Goal: Book appointment/travel/reservation

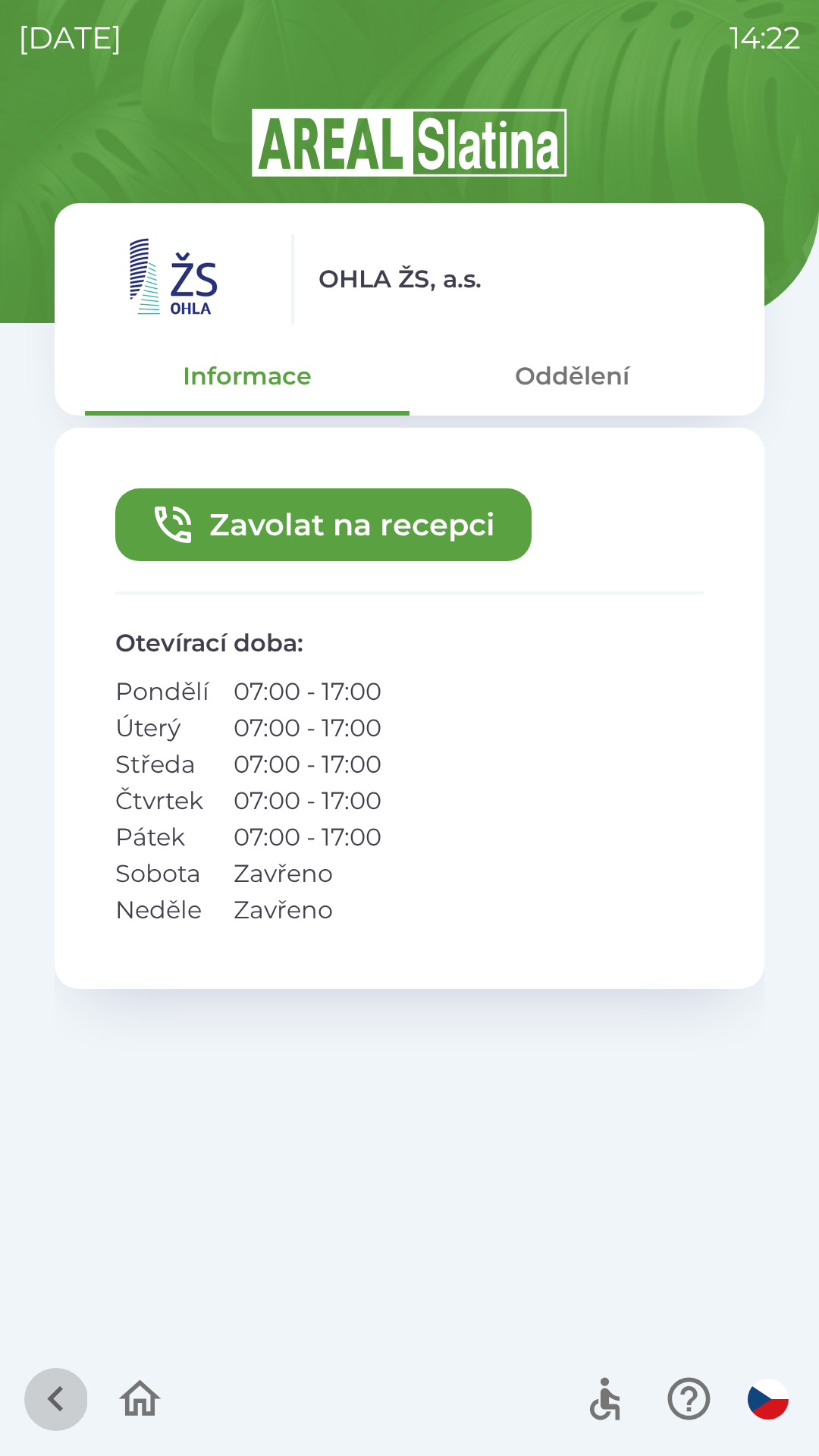
click at [58, 1389] on icon "button" at bounding box center [56, 1399] width 51 height 51
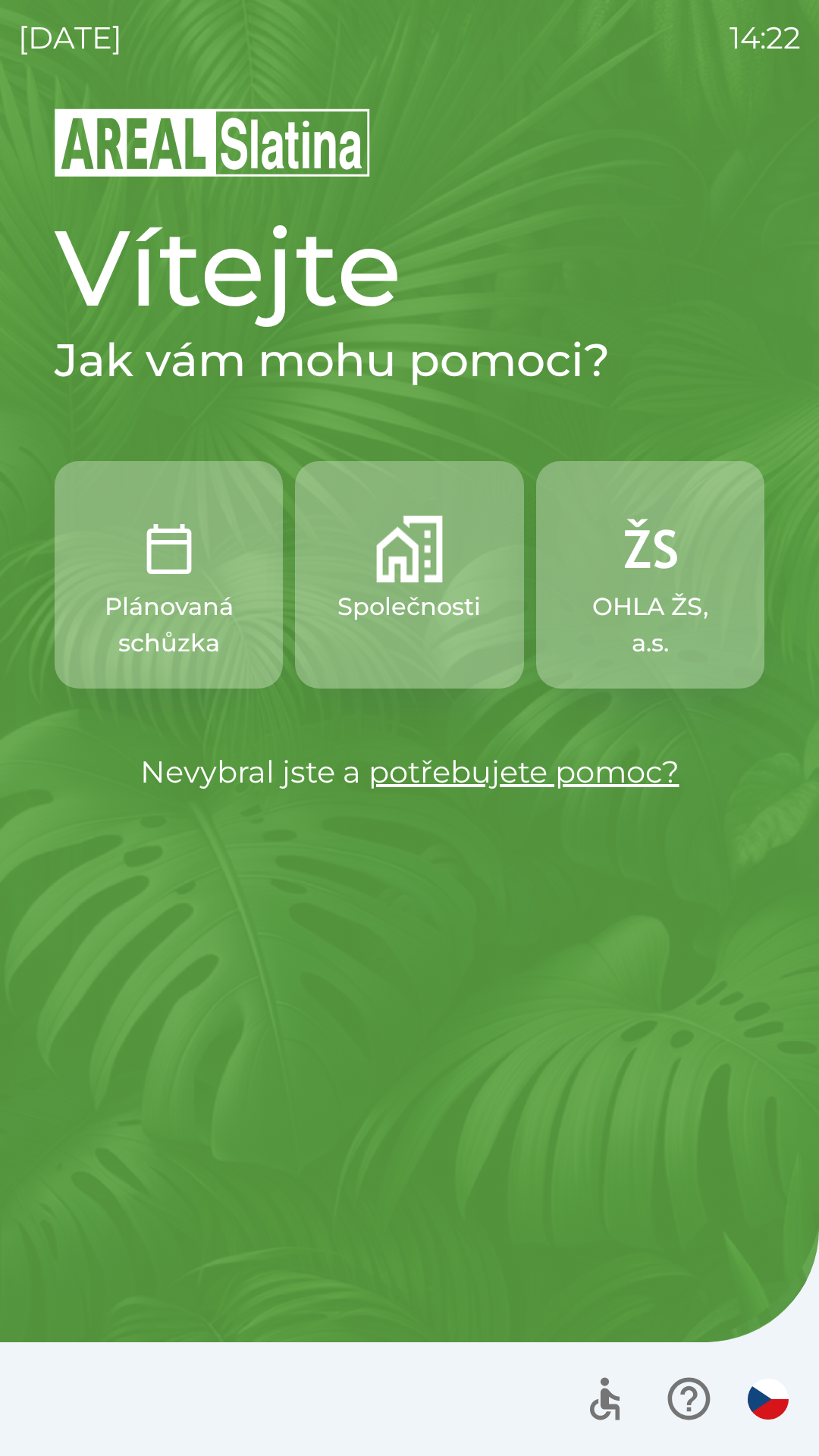
click at [395, 619] on p "Společnosti" at bounding box center [409, 606] width 143 height 36
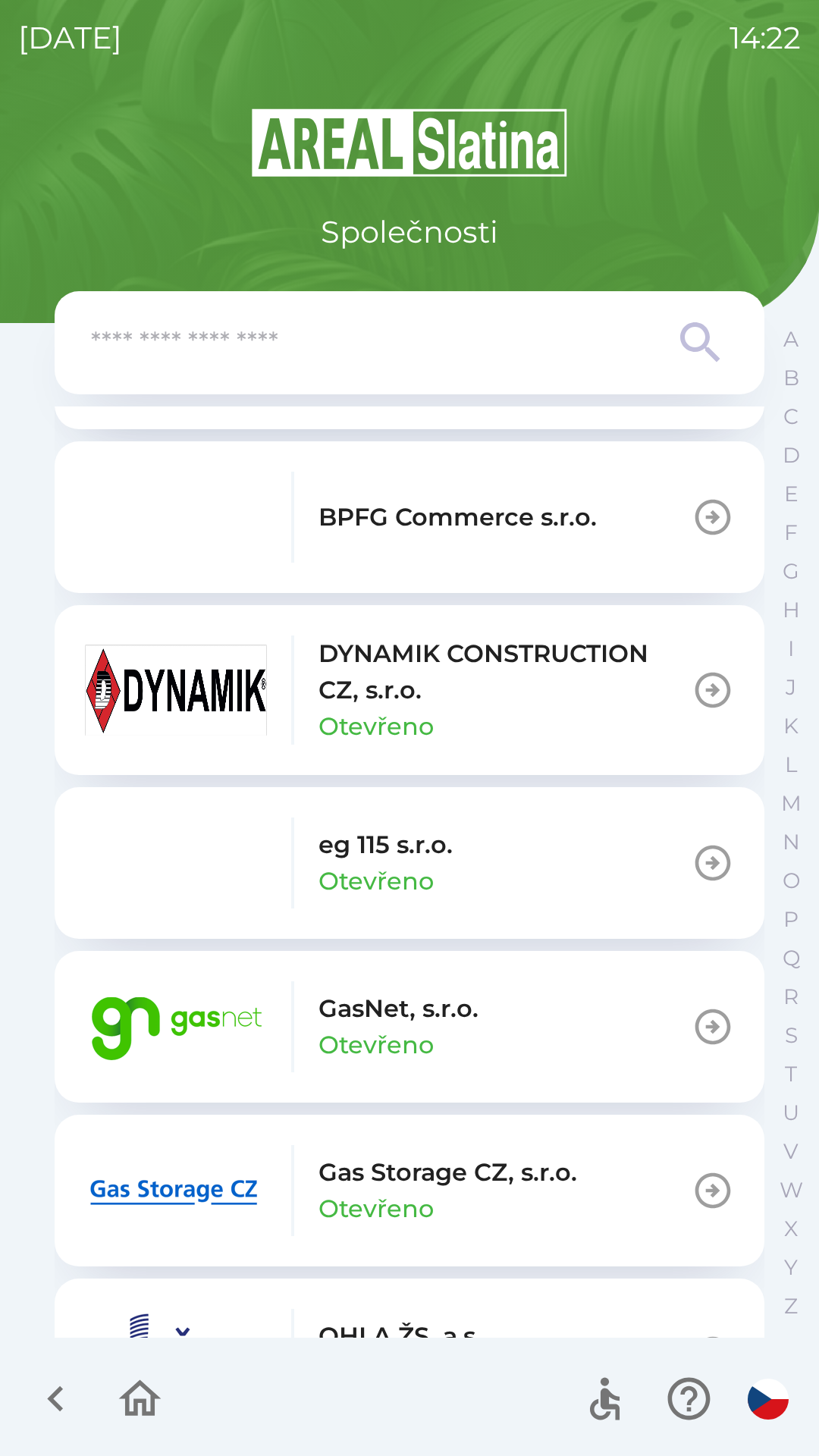
scroll to position [662, 0]
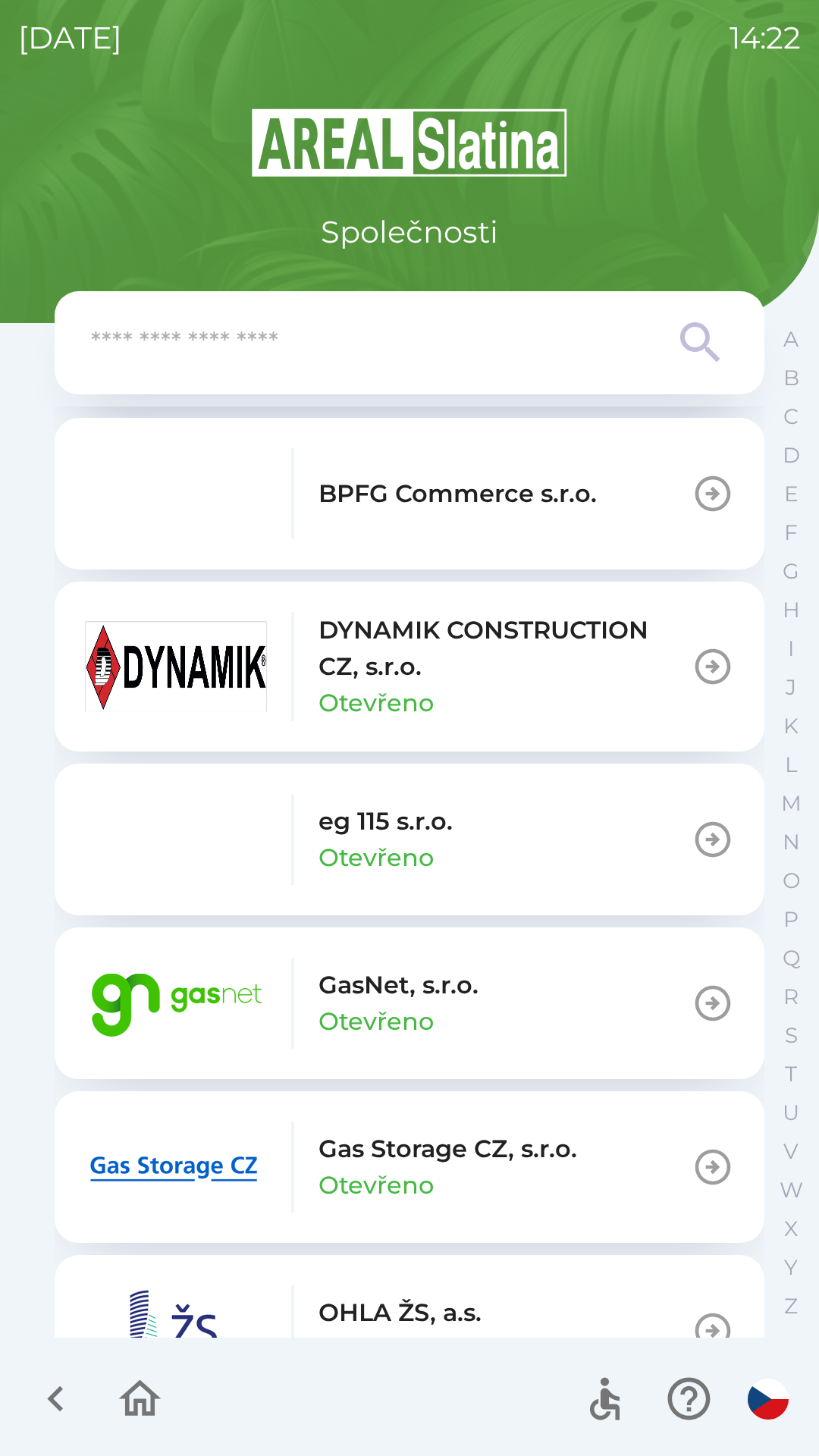
click at [369, 1006] on p "Otevřeno" at bounding box center [376, 1021] width 115 height 36
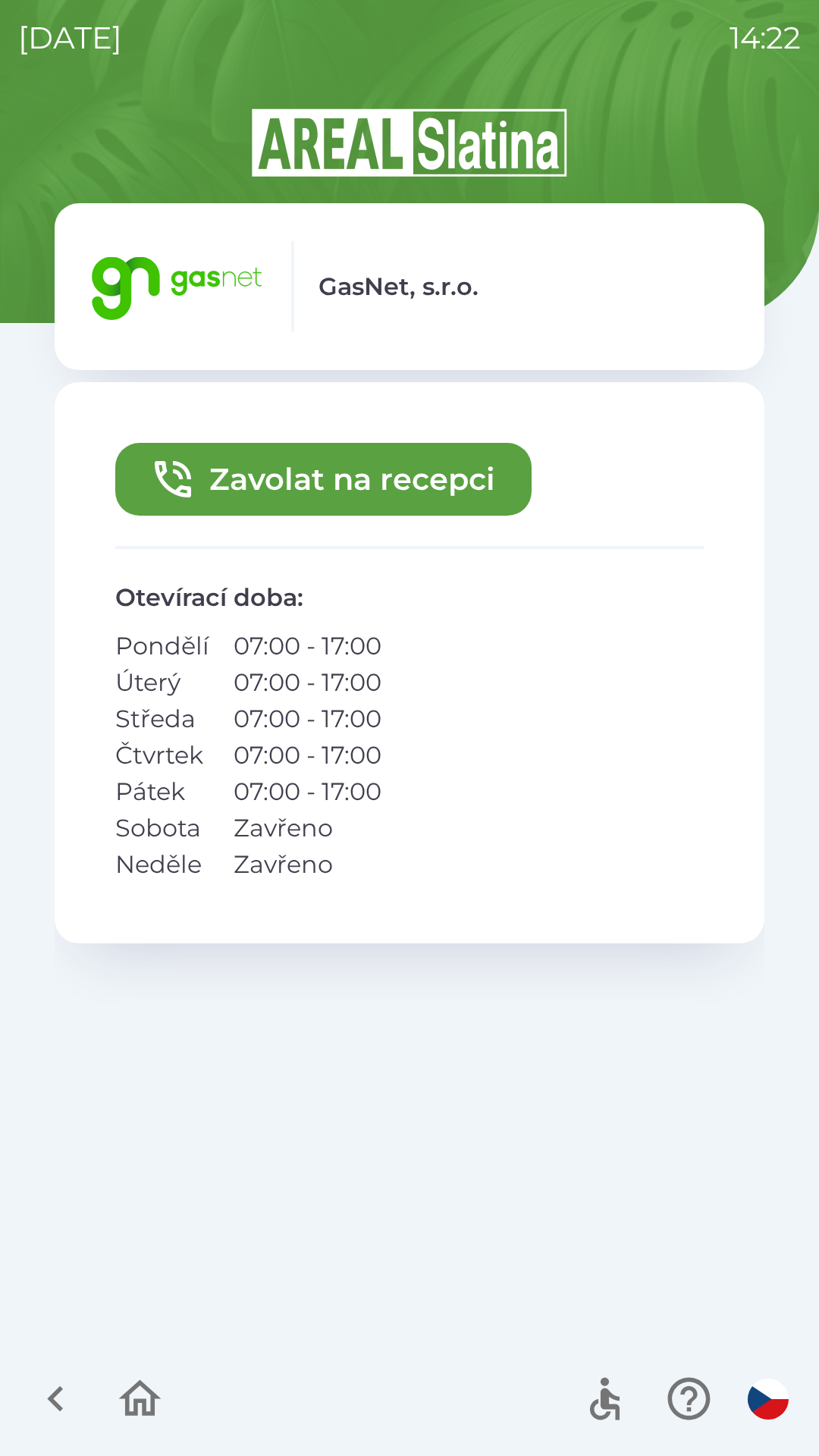
click at [276, 474] on button "Zavolat na recepci" at bounding box center [323, 479] width 416 height 73
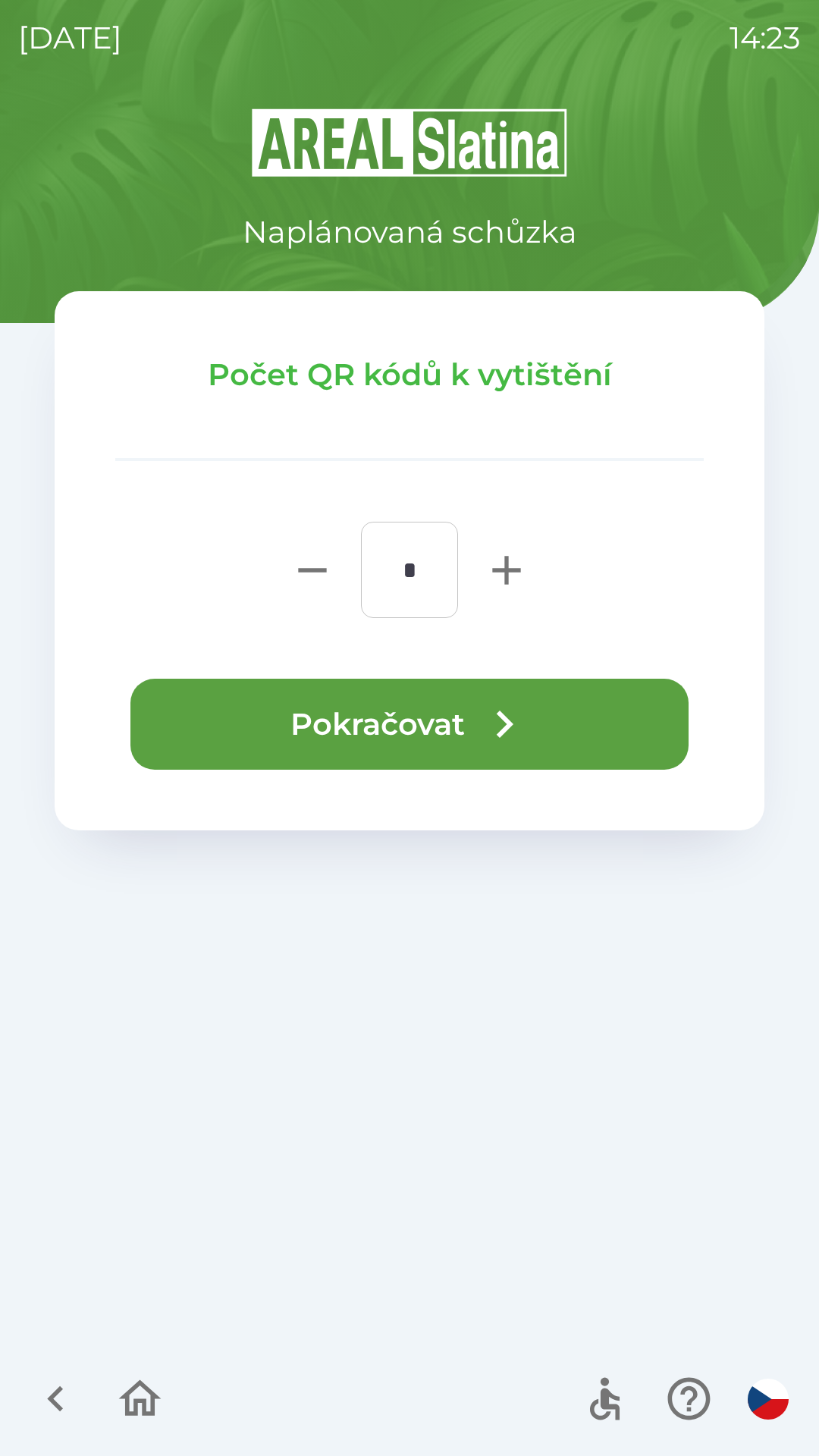
click at [487, 714] on icon "button" at bounding box center [504, 724] width 54 height 54
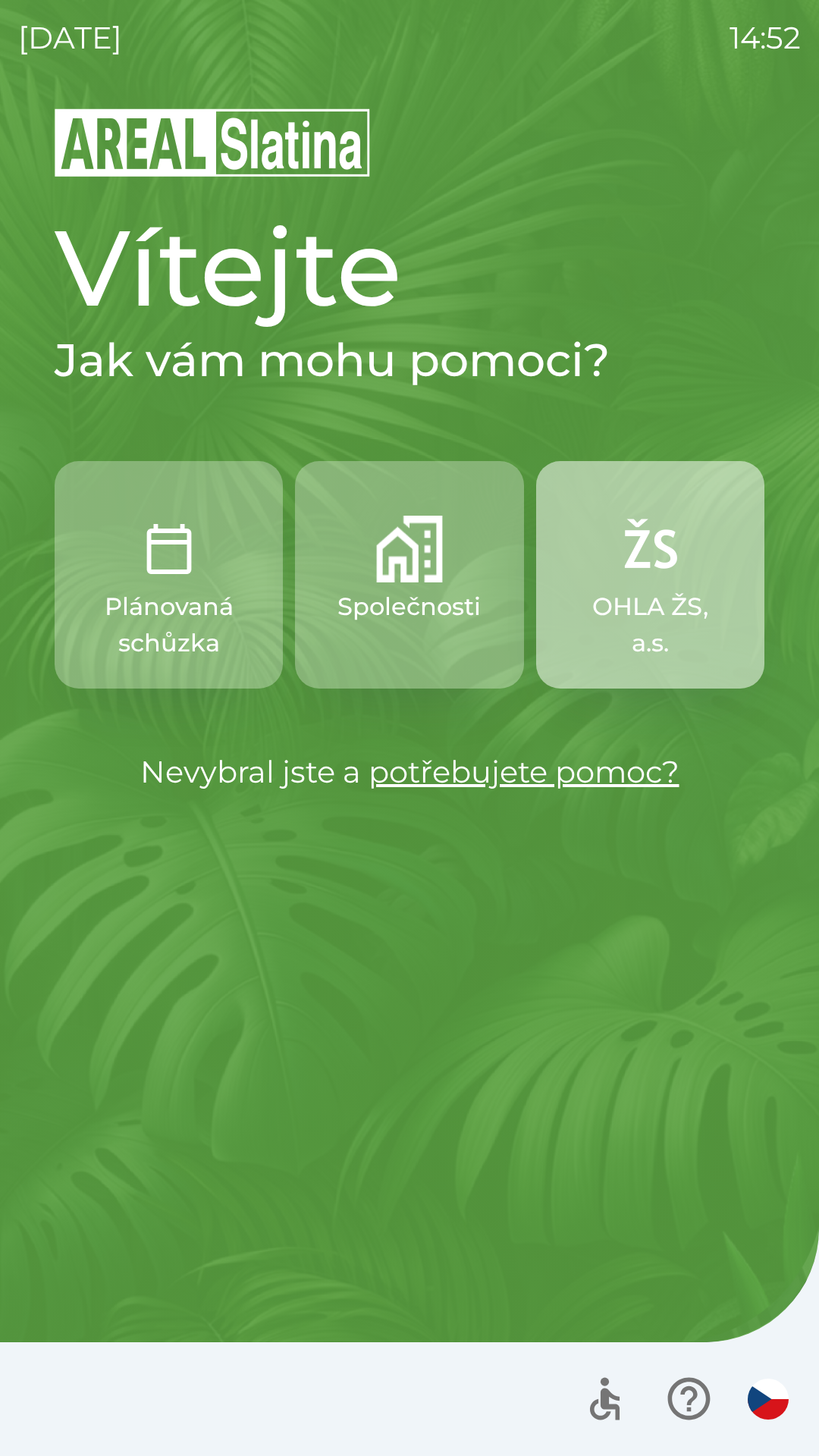
click at [632, 577] on img "button" at bounding box center [649, 549] width 67 height 67
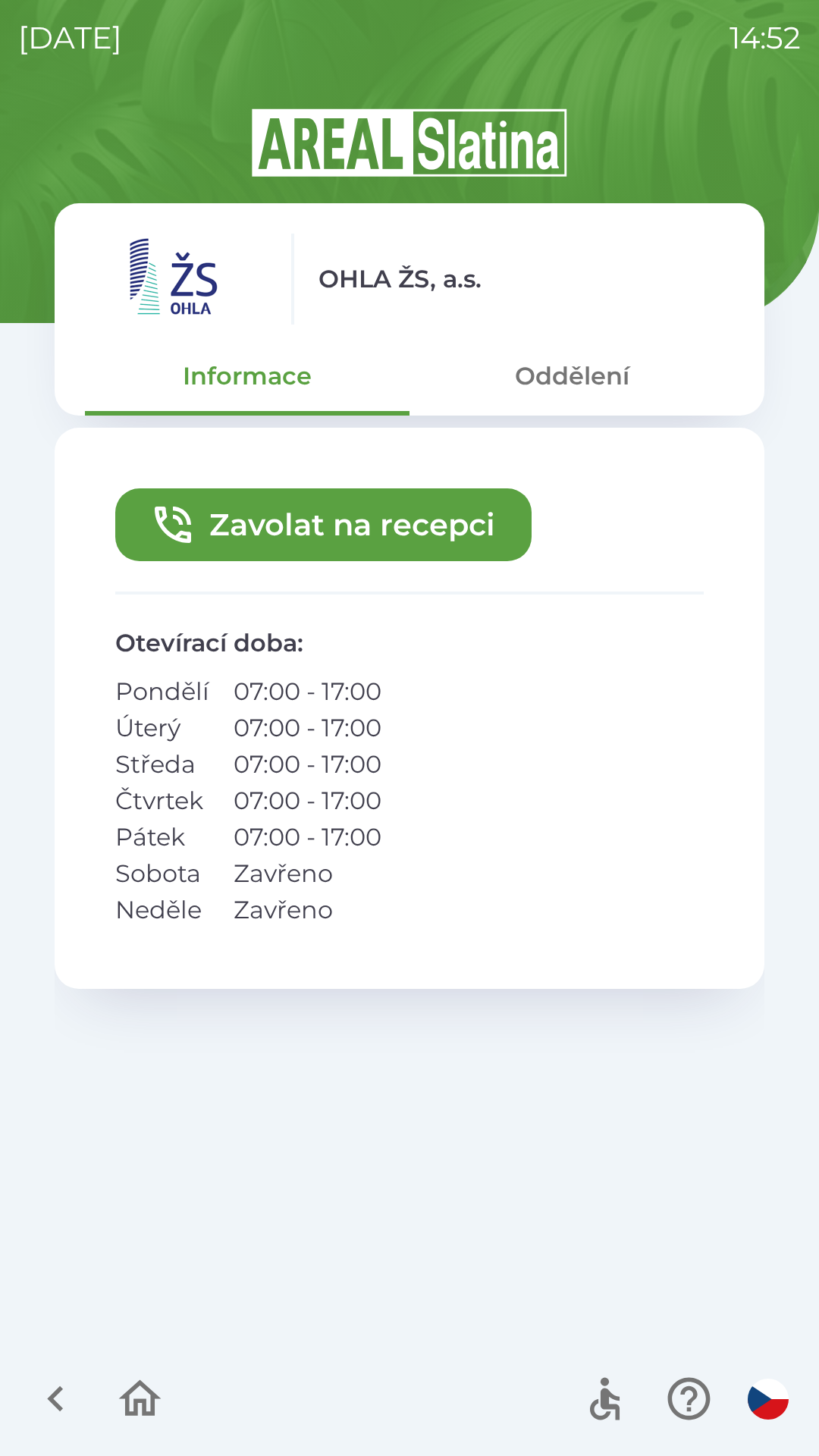
click at [288, 498] on button "Zavolat na recepci" at bounding box center [323, 525] width 416 height 73
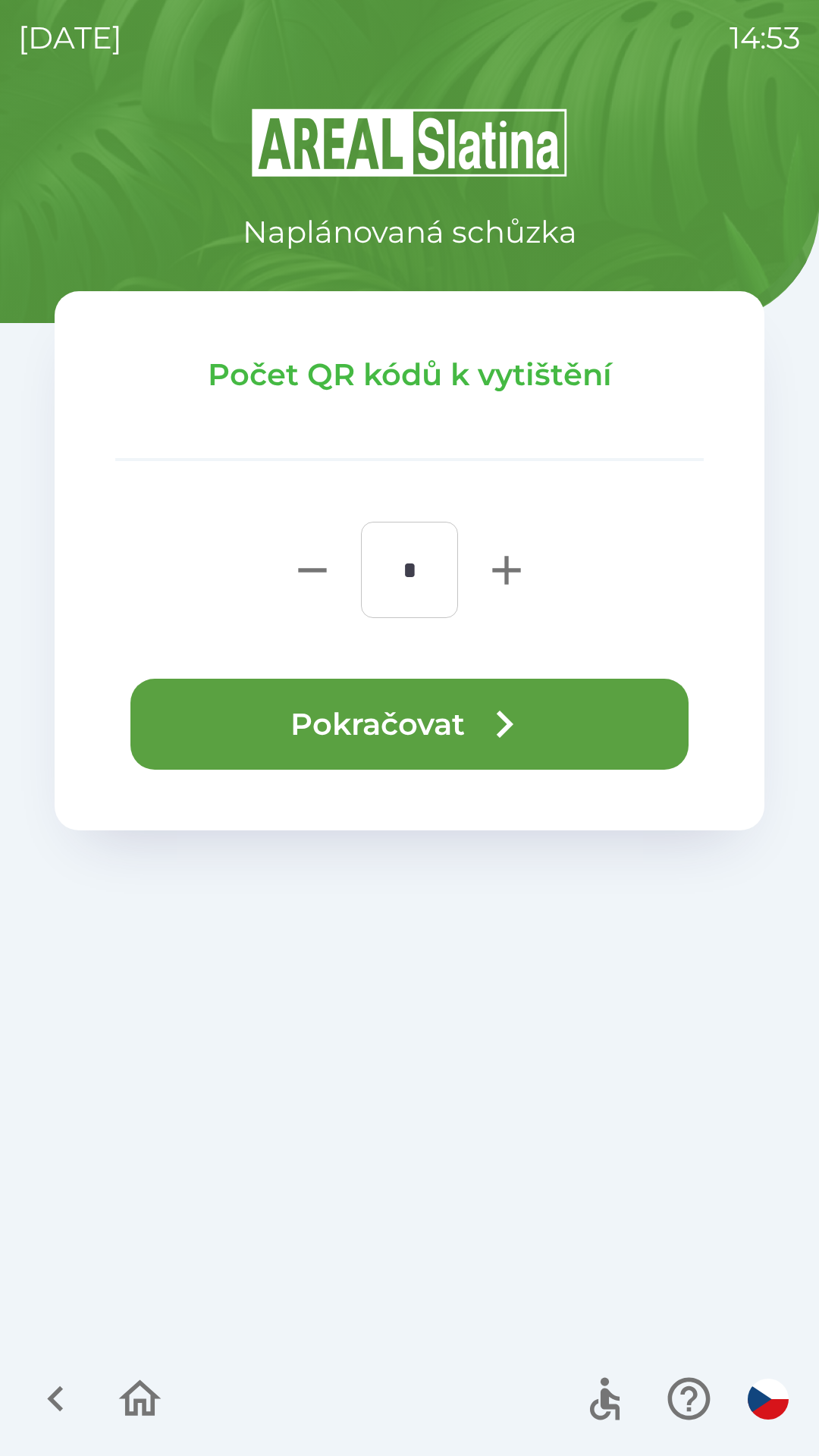
click at [280, 690] on button "Pokračovat" at bounding box center [410, 723] width 558 height 91
